Goal: Task Accomplishment & Management: Use online tool/utility

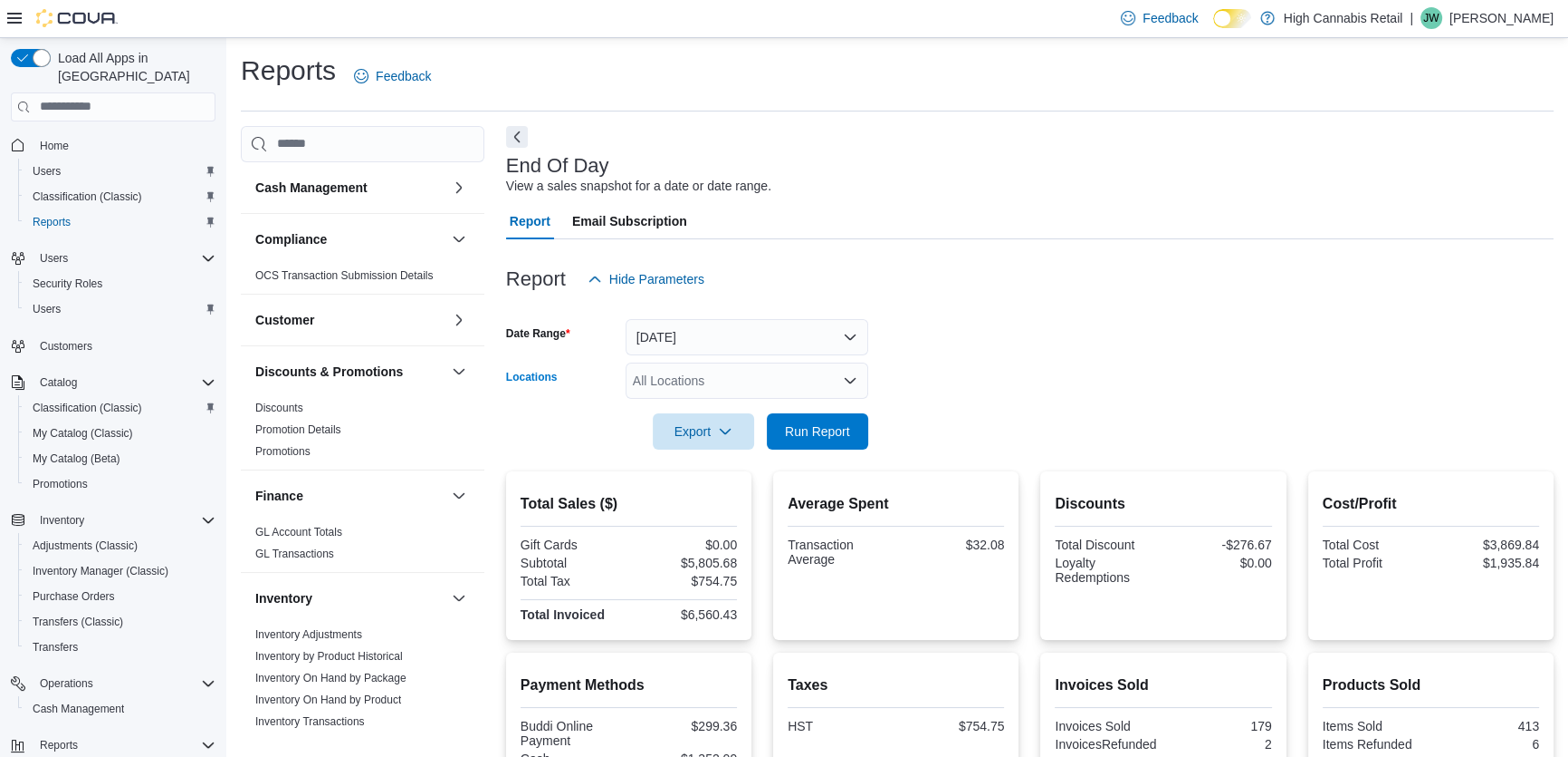
click at [775, 378] on div "All Locations" at bounding box center [747, 380] width 242 height 36
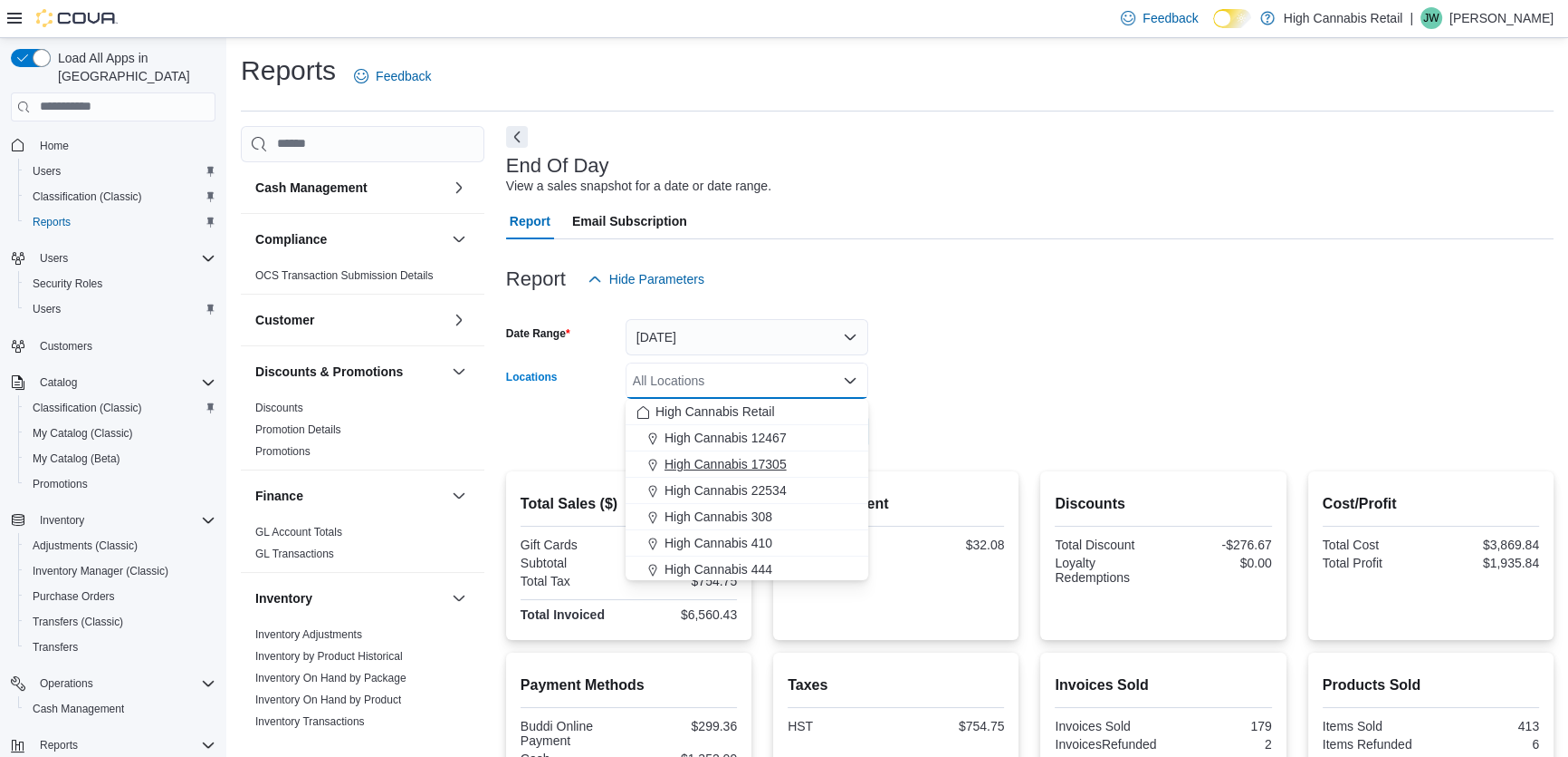
click at [745, 460] on span "High Cannabis 17305" at bounding box center [725, 463] width 123 height 18
click at [1107, 356] on form "Date Range [DATE] Locations High Cannabis 17305 Combo box. Selected. High Canna…" at bounding box center [1030, 373] width 1048 height 152
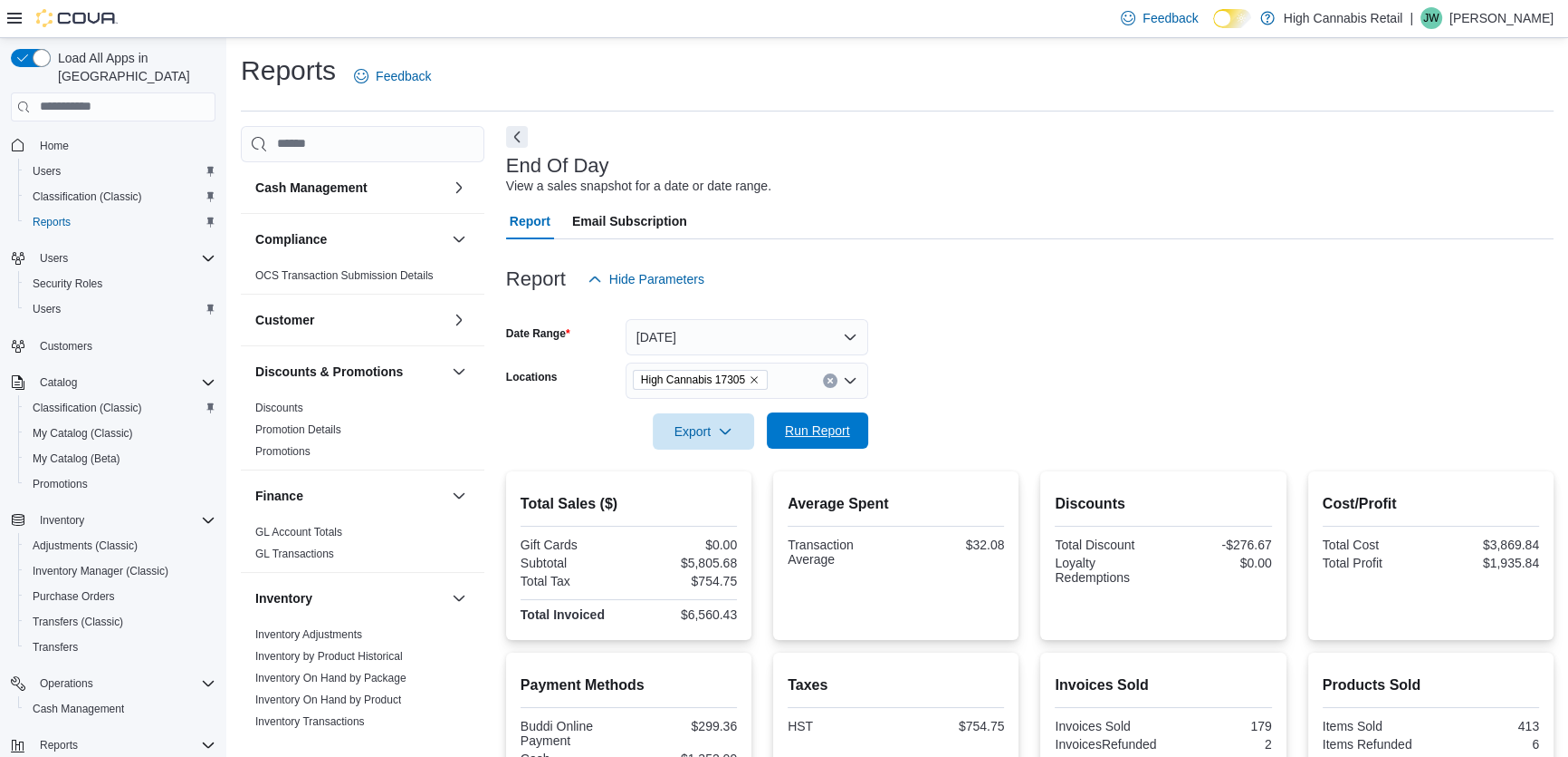
click at [813, 429] on span "Run Report" at bounding box center [817, 430] width 65 height 18
click at [53, 138] on span "Home" at bounding box center [55, 145] width 29 height 15
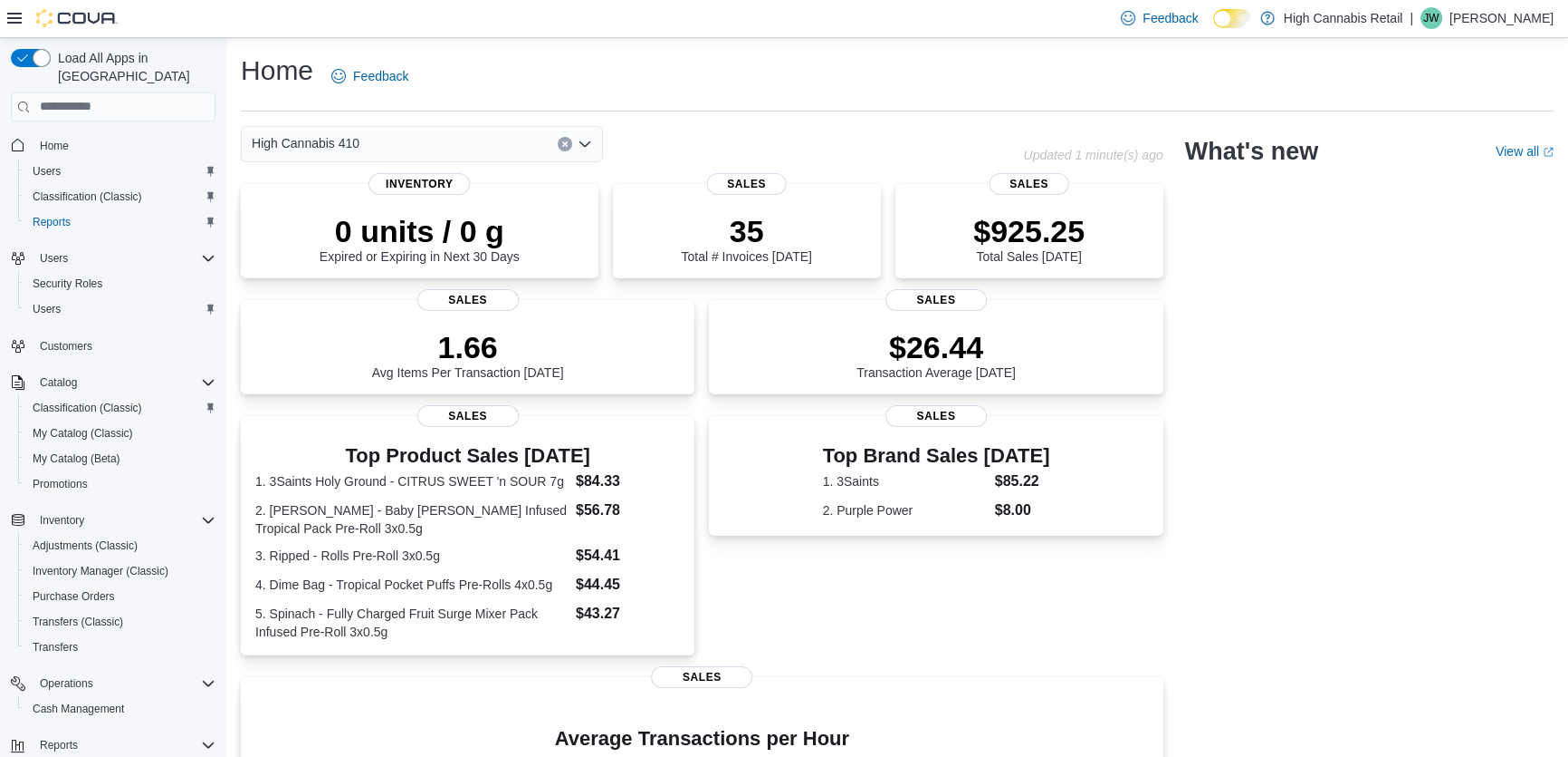
click at [578, 140] on icon "Open list of options" at bounding box center [585, 143] width 15 height 15
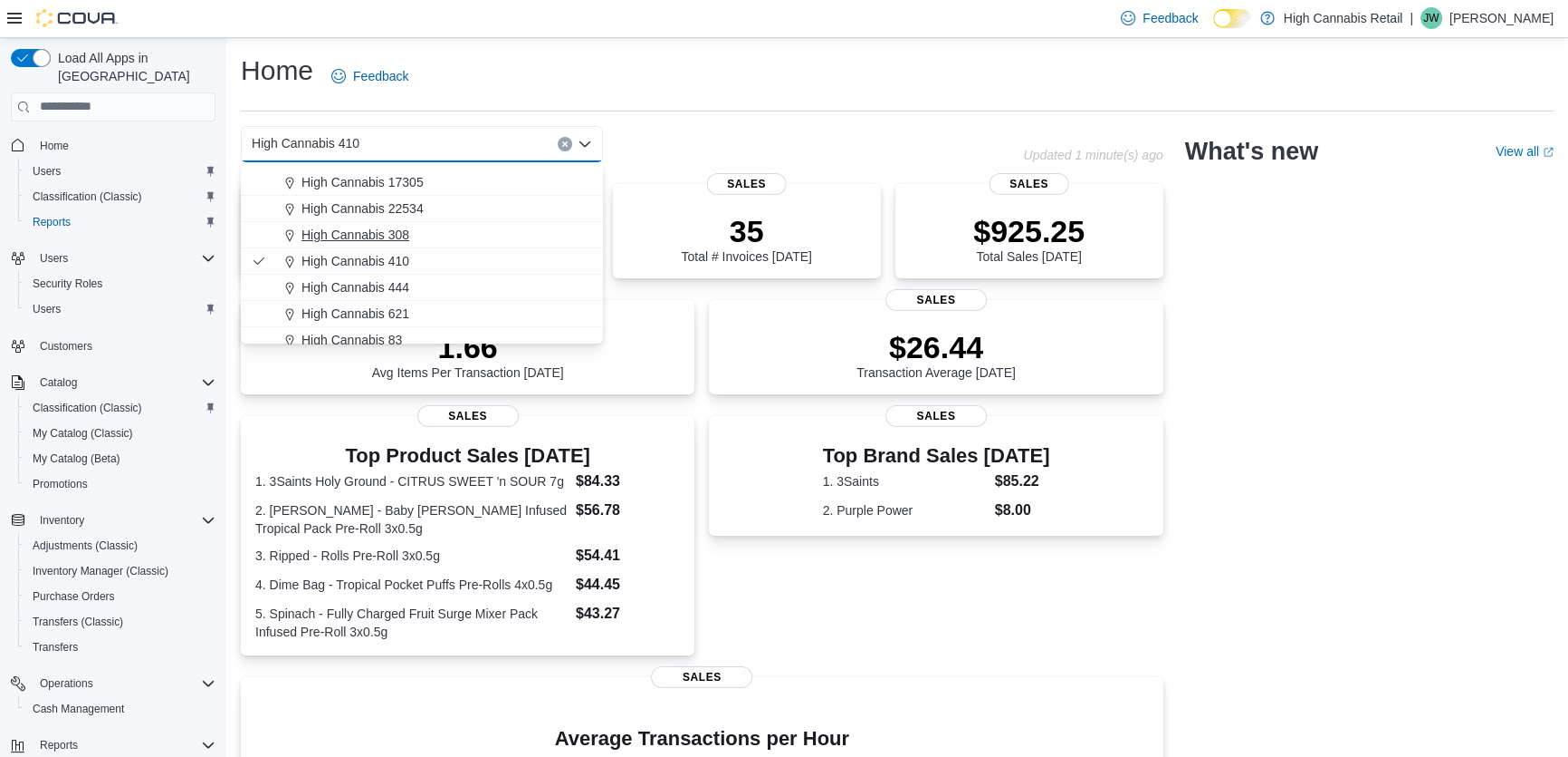
scroll to position [81, 0]
click at [397, 276] on span "High Cannabis 621" at bounding box center [355, 277] width 108 height 18
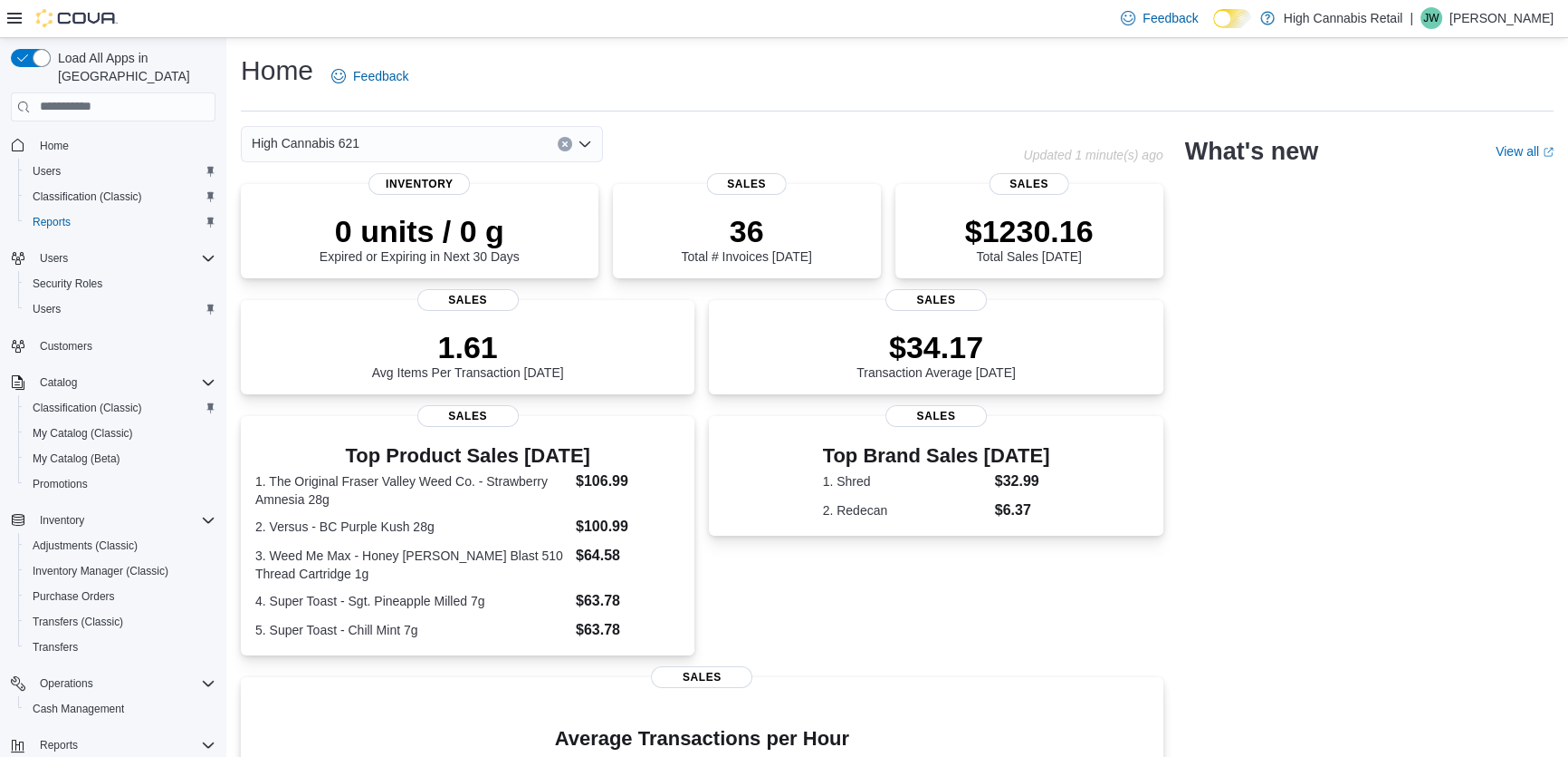
click at [420, 143] on div "High Cannabis 621 Combo box. Selected. High Cannabis 621. Press Backspace to de…" at bounding box center [421, 143] width 362 height 36
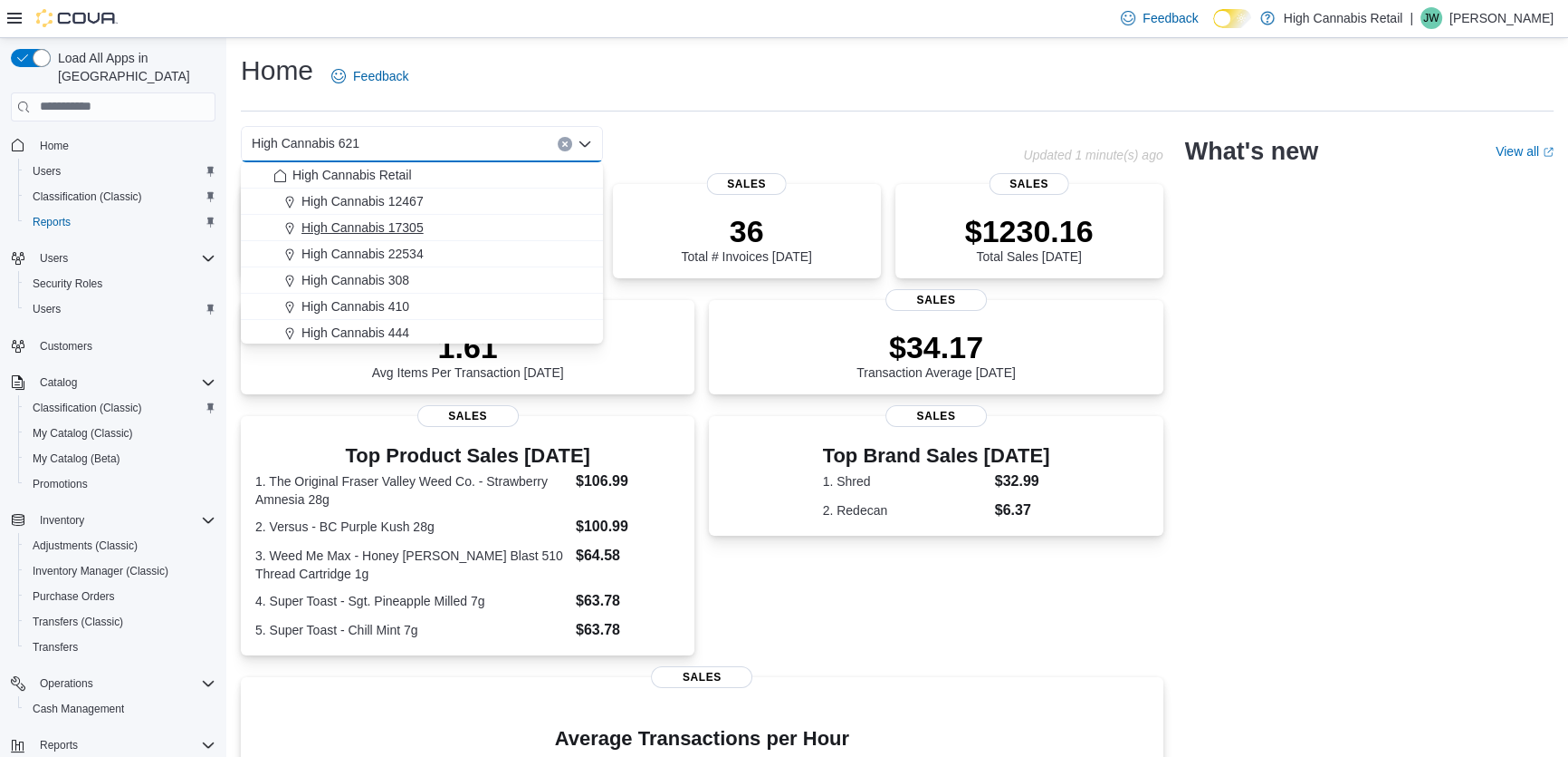
click at [397, 224] on span "High Cannabis 17305" at bounding box center [362, 227] width 123 height 18
